Goal: Information Seeking & Learning: Check status

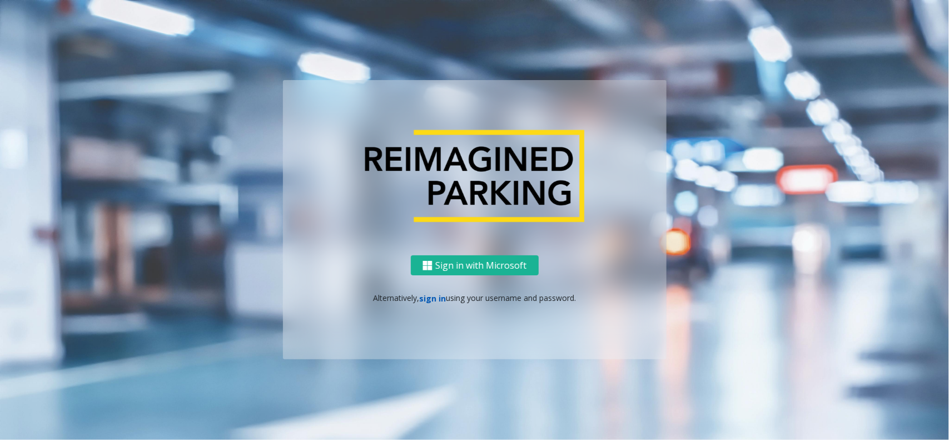
click at [440, 298] on link "sign in" at bounding box center [432, 298] width 27 height 11
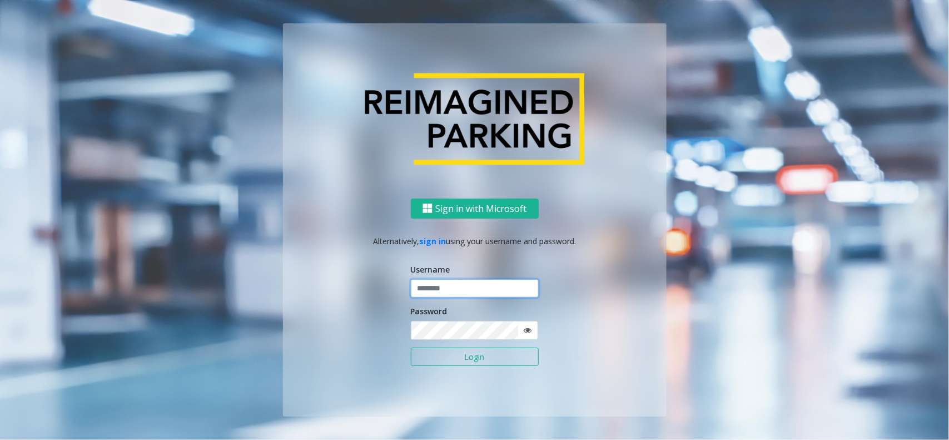
click at [437, 291] on input "text" at bounding box center [475, 288] width 128 height 19
type input "*****"
click at [411, 348] on button "Login" at bounding box center [475, 357] width 128 height 19
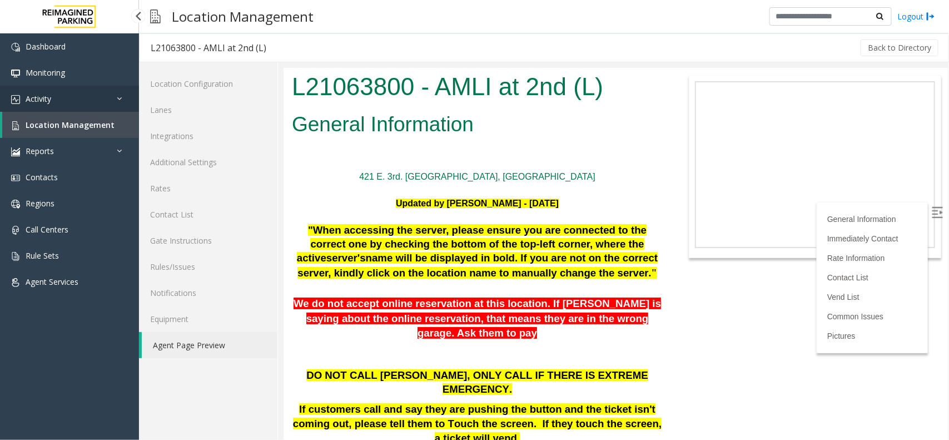
click at [90, 99] on link "Activity" at bounding box center [69, 99] width 139 height 26
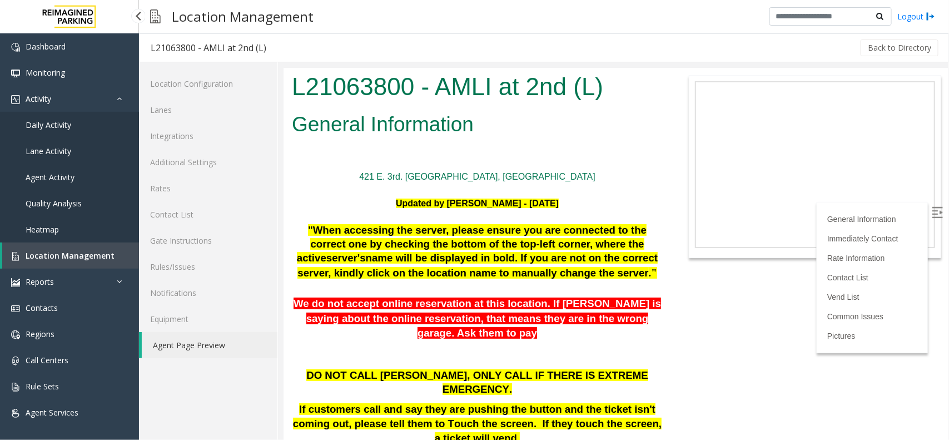
click at [82, 118] on link "Daily Activity" at bounding box center [69, 125] width 139 height 26
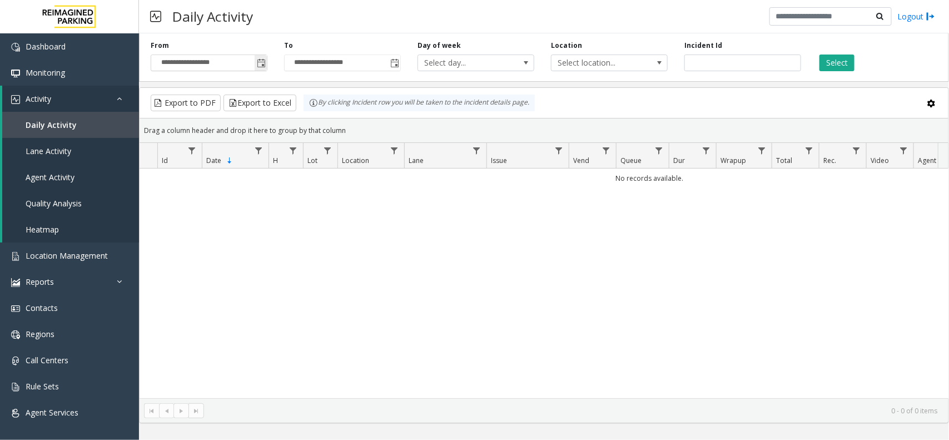
click at [259, 57] on span "Toggle popup" at bounding box center [261, 63] width 12 height 18
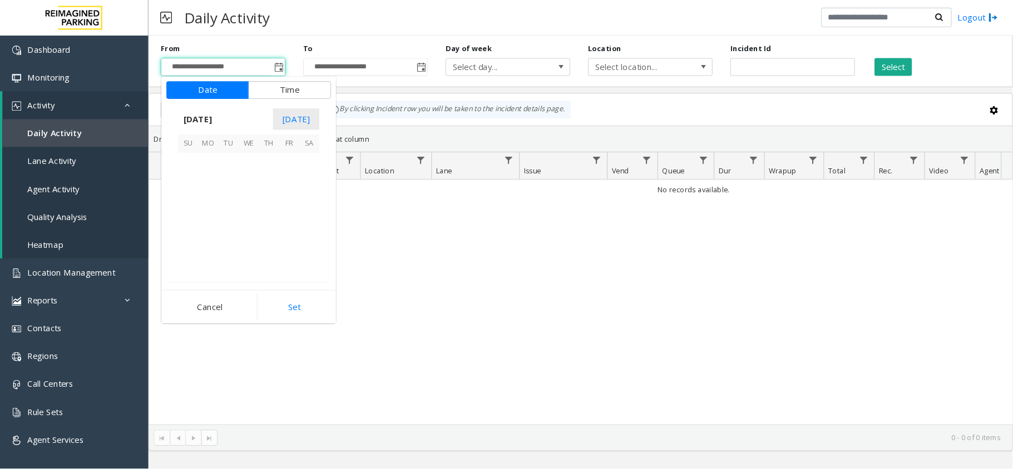
scroll to position [199409, 0]
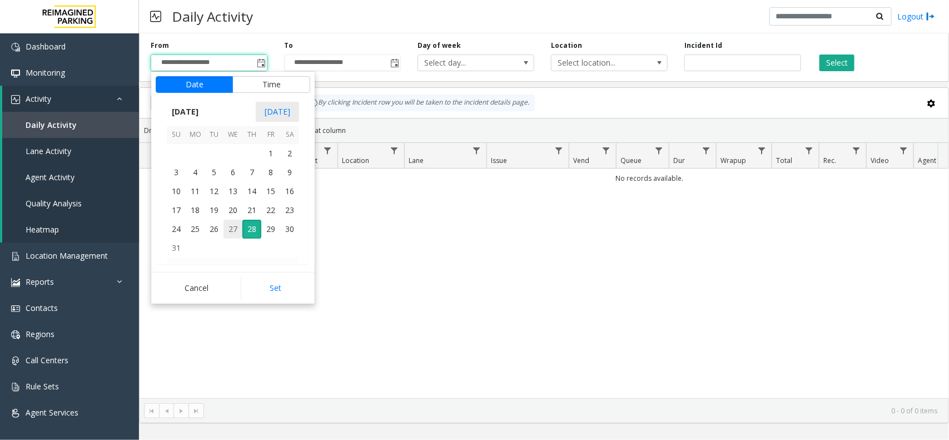
click at [226, 230] on span "27" at bounding box center [233, 229] width 19 height 19
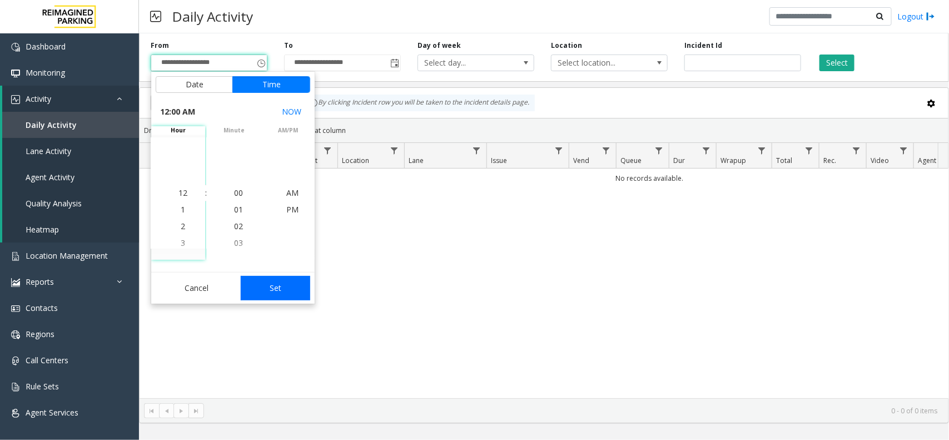
click at [279, 279] on button "Set" at bounding box center [276, 288] width 70 height 24
type input "**********"
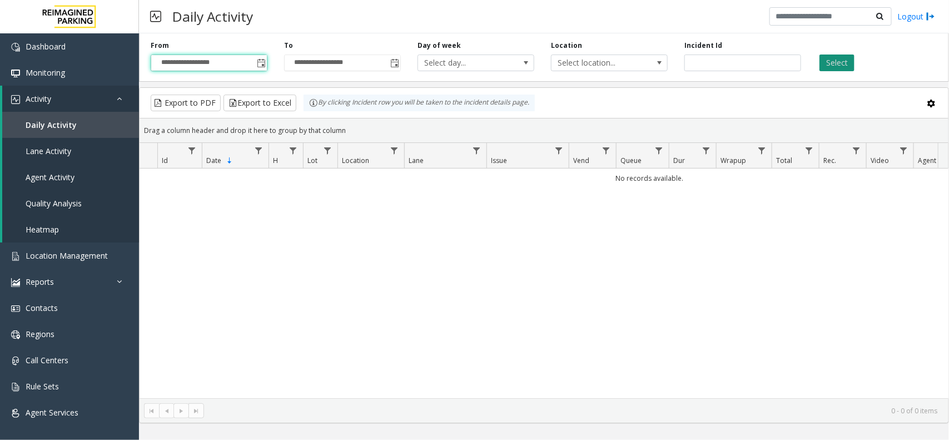
click at [847, 65] on button "Select" at bounding box center [837, 63] width 35 height 17
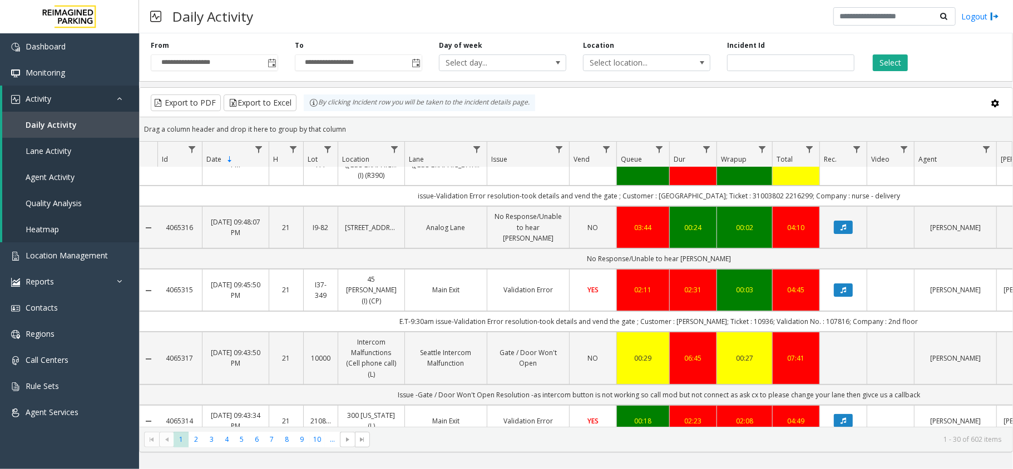
scroll to position [148, 0]
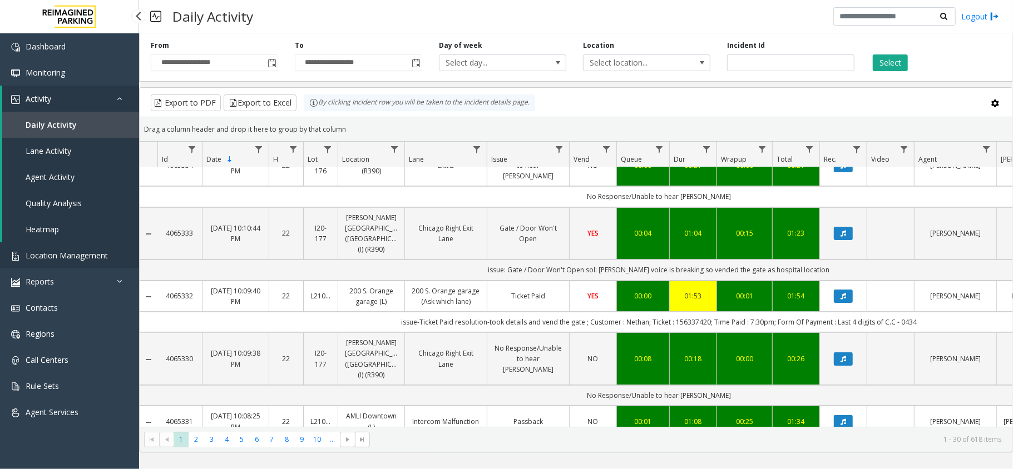
click at [85, 254] on span "Location Management" at bounding box center [67, 255] width 82 height 11
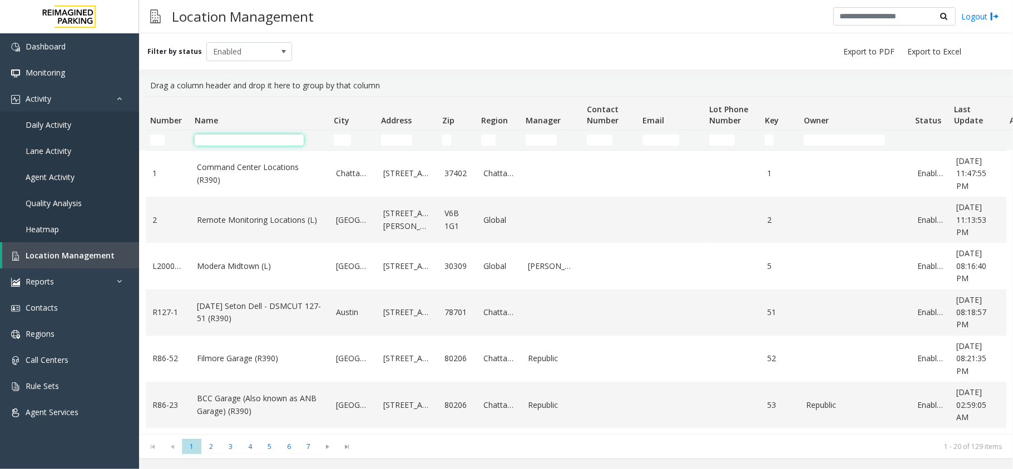
click at [245, 139] on input "Name Filter" at bounding box center [249, 140] width 109 height 11
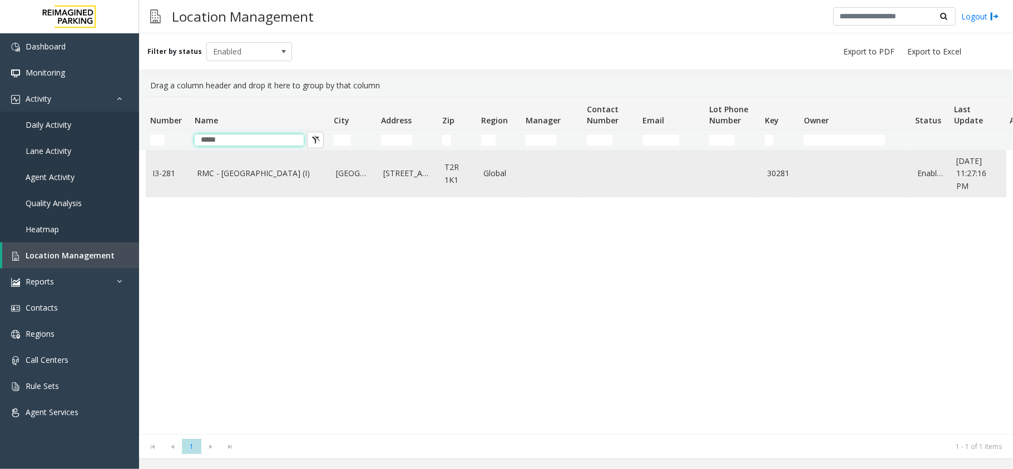
type input "*****"
click at [276, 180] on link "RMC - [GEOGRAPHIC_DATA] (I)" at bounding box center [260, 173] width 126 height 12
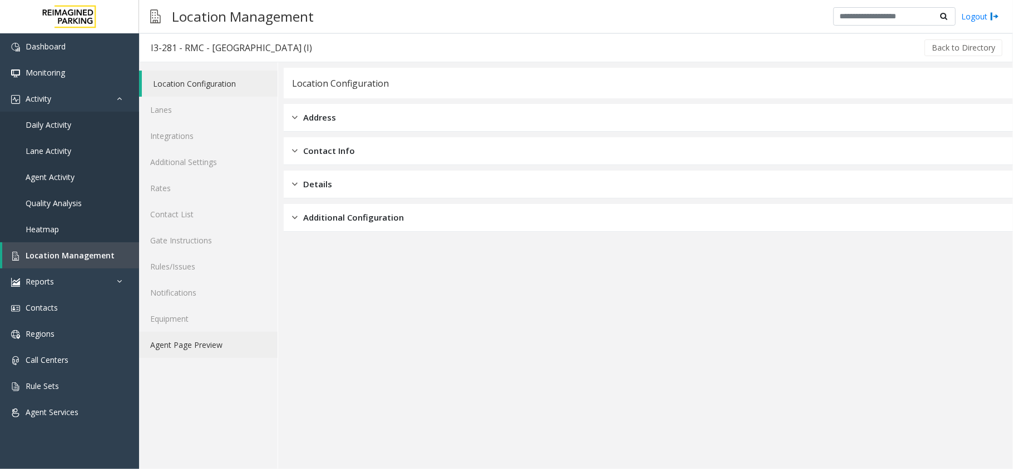
click at [190, 334] on link "Agent Page Preview" at bounding box center [208, 345] width 139 height 26
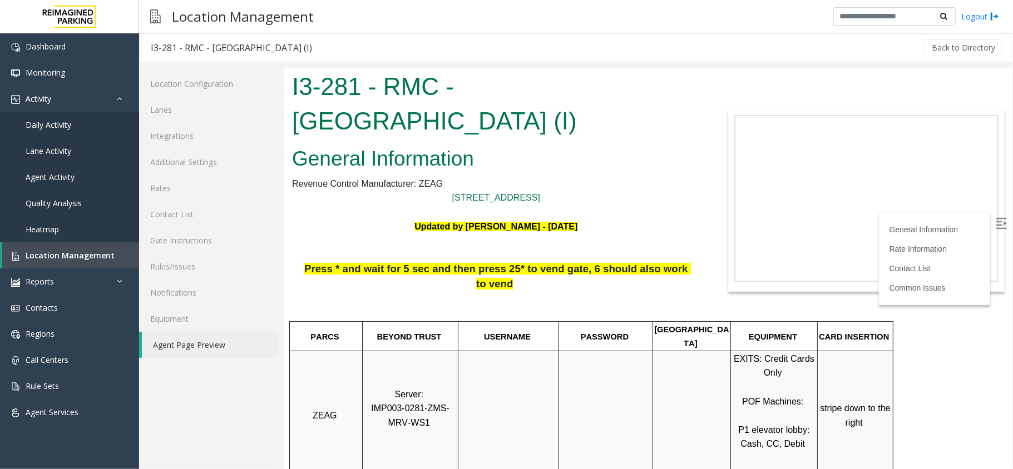
scroll to position [296, 0]
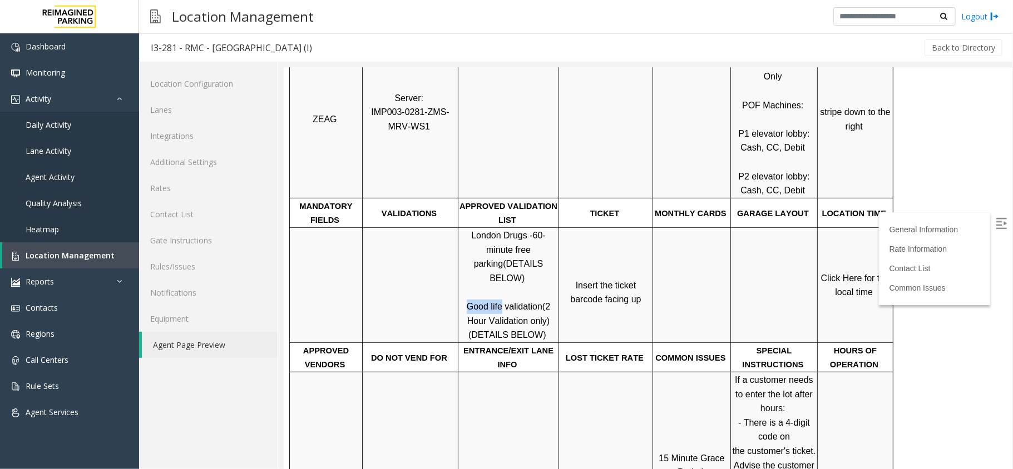
drag, startPoint x: 465, startPoint y: 261, endPoint x: 501, endPoint y: 261, distance: 35.6
click at [501, 261] on p "London Drugs - 60-minute free parking (DETAILS BELOW) Good life validation (2 H…" at bounding box center [507, 285] width 99 height 114
copy span "Good life"
click at [849, 273] on link "Click Here for the local time" at bounding box center [855, 285] width 71 height 24
click at [850, 273] on span "Click Here for the local time" at bounding box center [855, 285] width 71 height 24
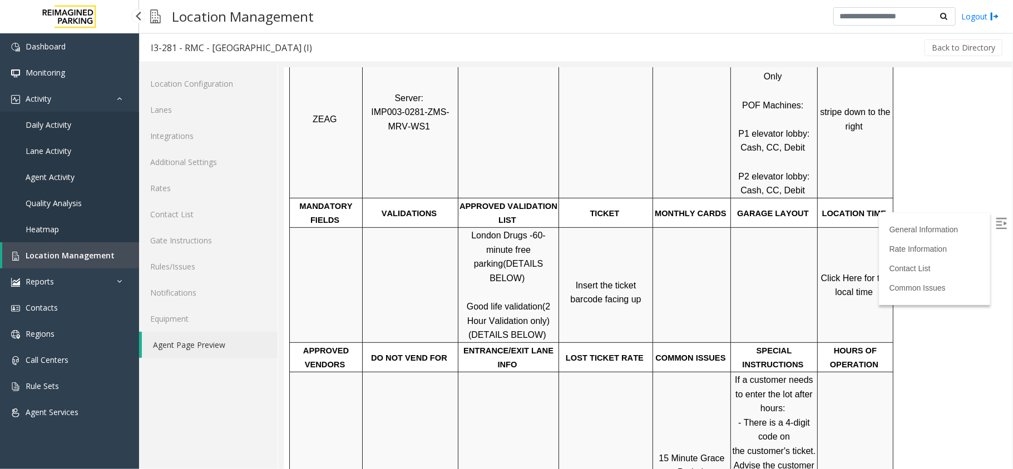
click at [60, 121] on span "Daily Activity" at bounding box center [49, 125] width 46 height 11
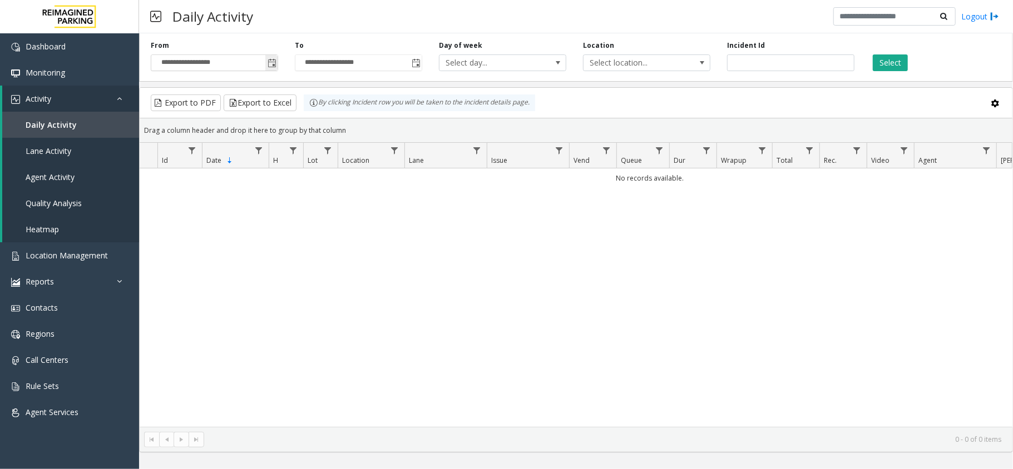
click at [275, 61] on span "Toggle popup" at bounding box center [272, 63] width 9 height 9
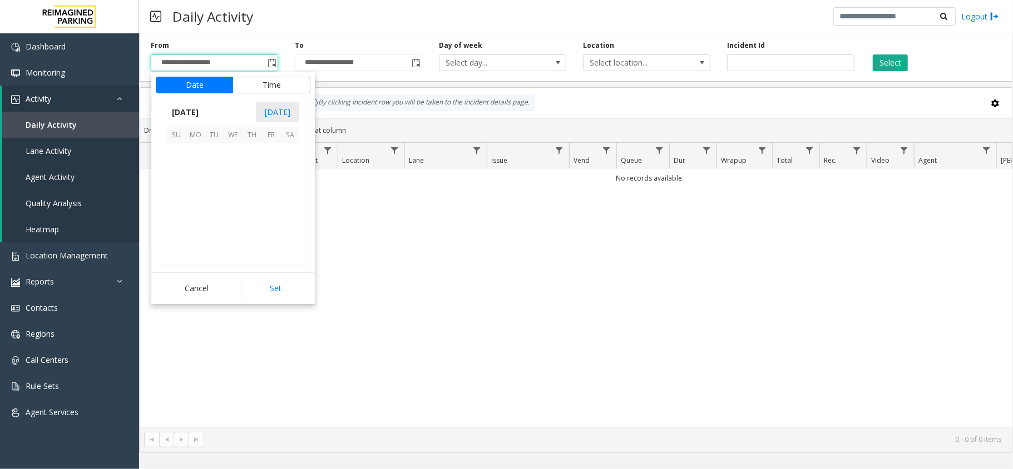
scroll to position [199500, 0]
click at [239, 231] on span "27" at bounding box center [233, 228] width 19 height 19
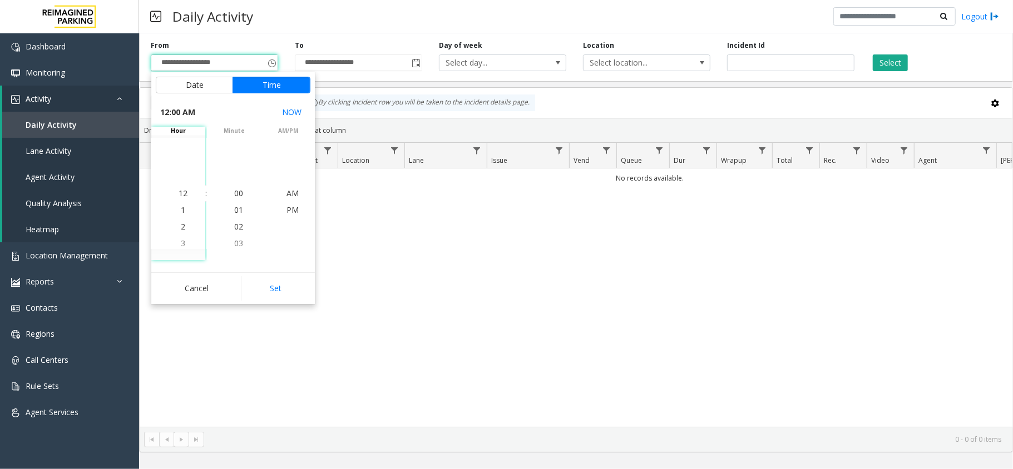
click at [276, 265] on div "Date Time [DATE] [DATE] Su Mo Tu We Th Fr Sa [DATE] 1 2 3 4 5 6 7 8 9 10 11 12 …" at bounding box center [233, 188] width 164 height 232
click at [274, 281] on button "Set" at bounding box center [276, 288] width 70 height 24
type input "**********"
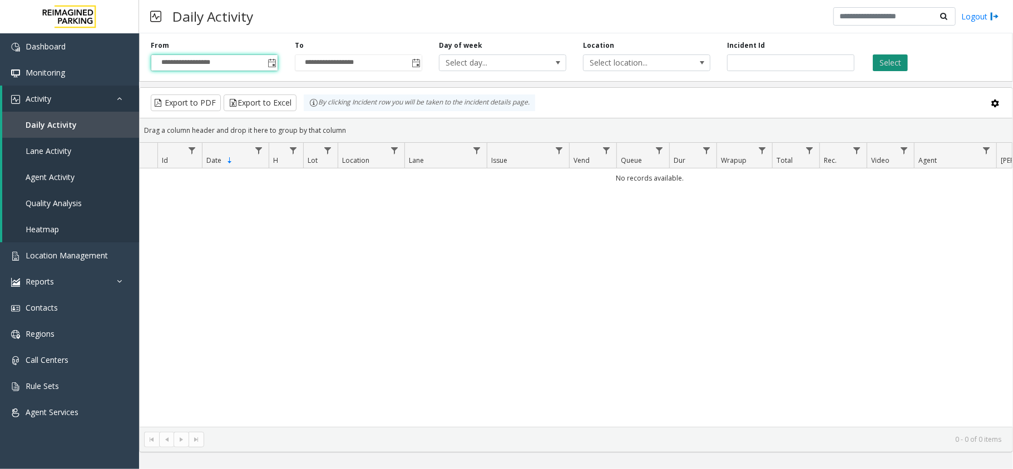
click at [896, 56] on button "Select" at bounding box center [890, 63] width 35 height 17
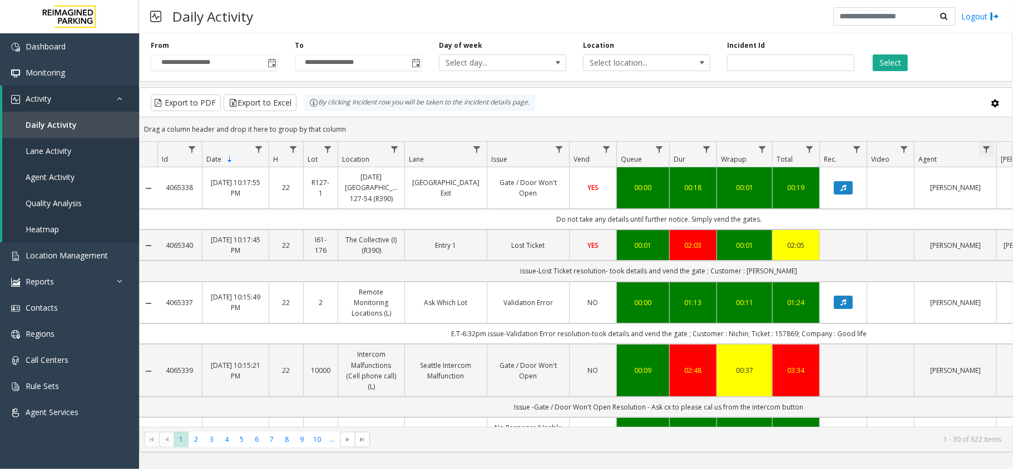
click at [949, 150] on span "Data table" at bounding box center [986, 149] width 9 height 9
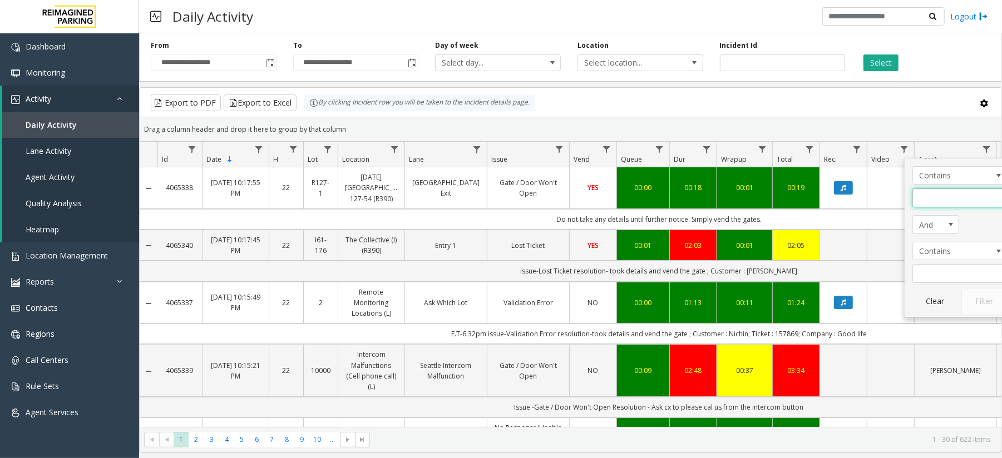
click at [949, 201] on input "Agent Filter" at bounding box center [959, 198] width 95 height 19
type input "**"
click button "Filter" at bounding box center [984, 301] width 46 height 24
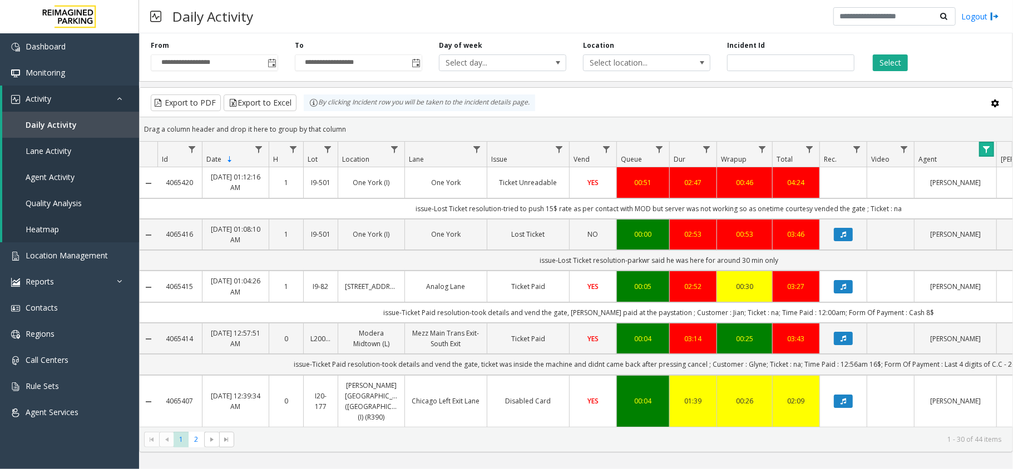
click at [987, 144] on link "Data table" at bounding box center [986, 149] width 15 height 15
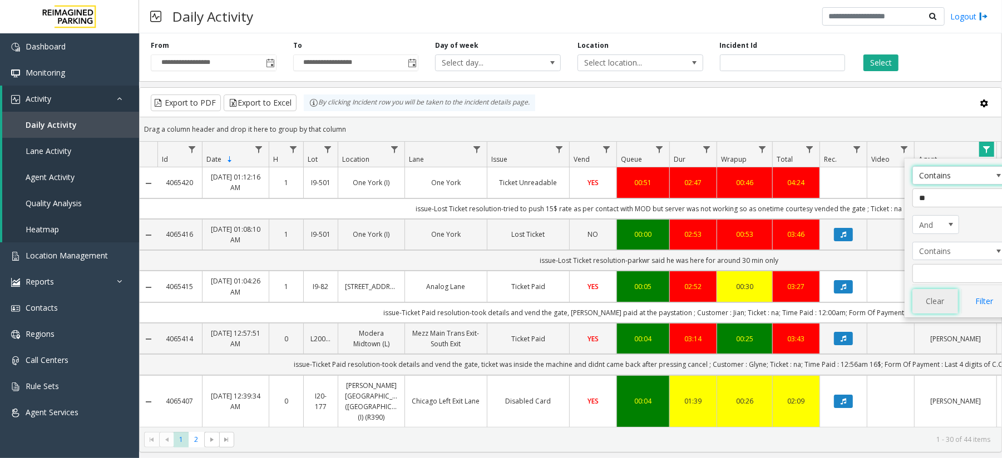
click at [946, 299] on button "Clear" at bounding box center [935, 301] width 46 height 24
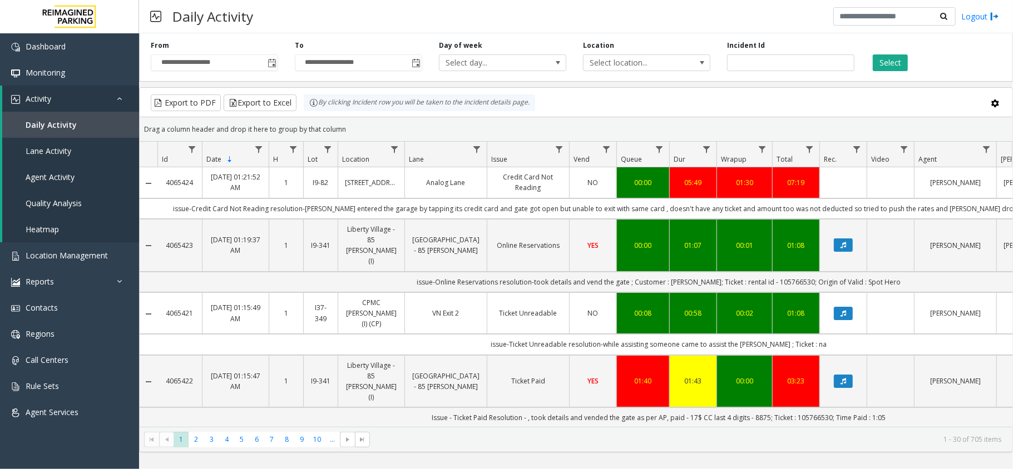
click at [435, 18] on div "Daily Activity Logout" at bounding box center [576, 16] width 874 height 33
